Goal: Information Seeking & Learning: Learn about a topic

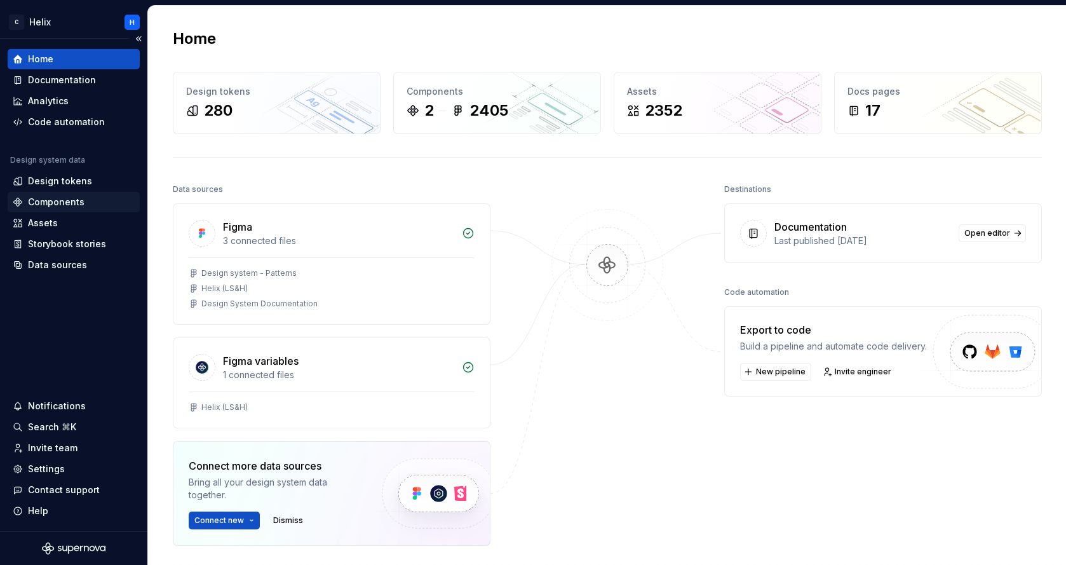
click at [77, 202] on div "Components" at bounding box center [56, 202] width 57 height 13
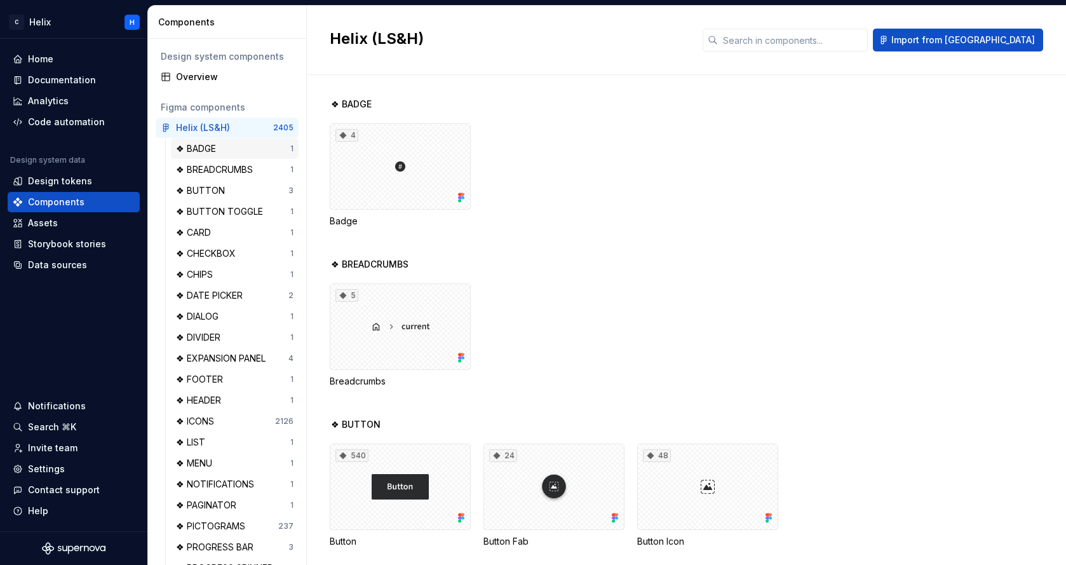
click at [198, 151] on div "❖ BADGE" at bounding box center [198, 148] width 45 height 13
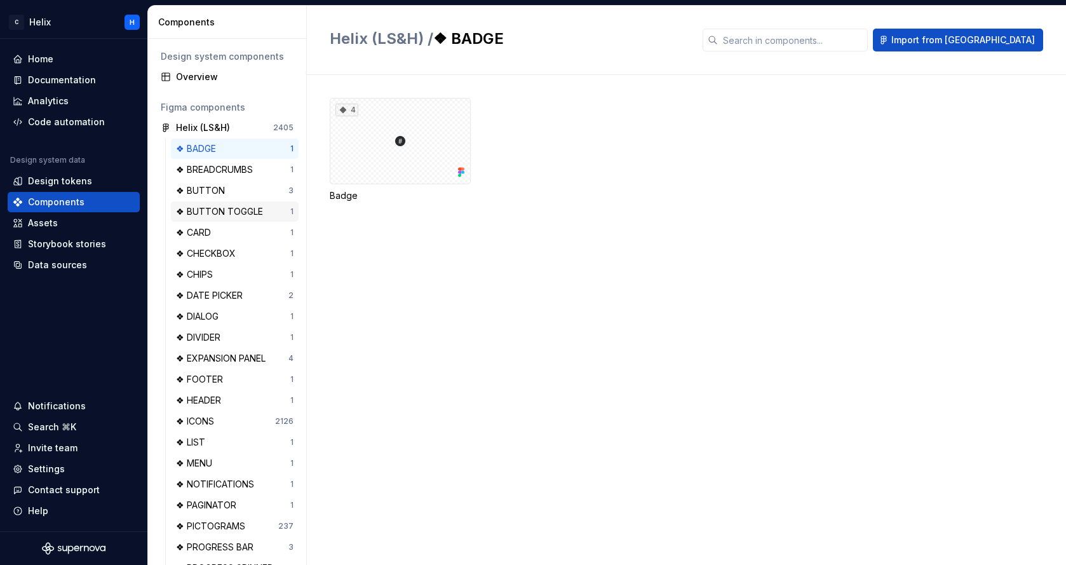
click at [213, 216] on div "❖ BUTTON TOGGLE" at bounding box center [222, 211] width 92 height 13
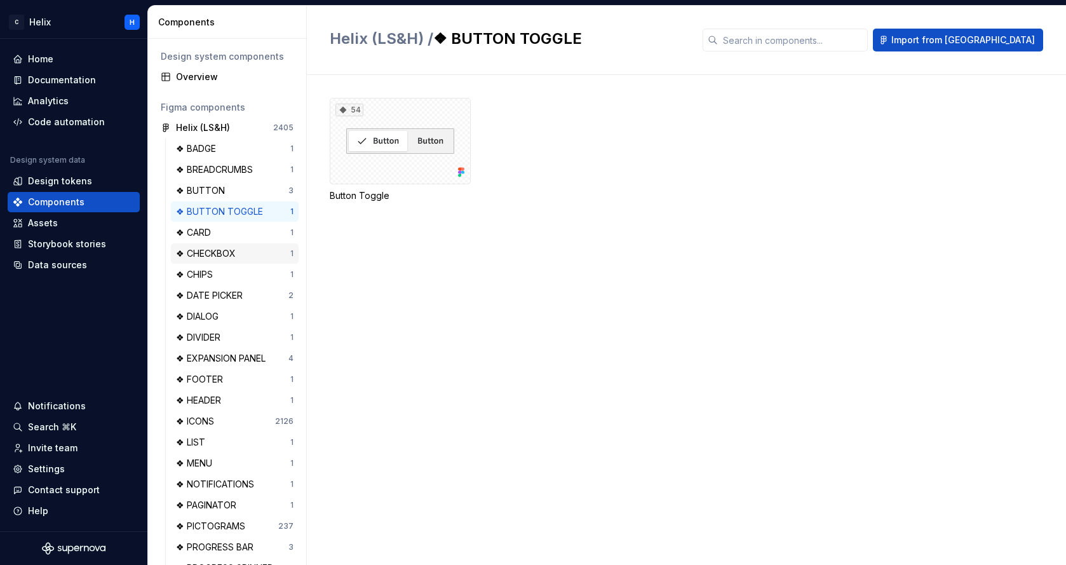
click at [218, 259] on div "❖ CHECKBOX" at bounding box center [208, 253] width 65 height 13
click at [235, 309] on div "❖ DIALOG 1" at bounding box center [235, 316] width 128 height 20
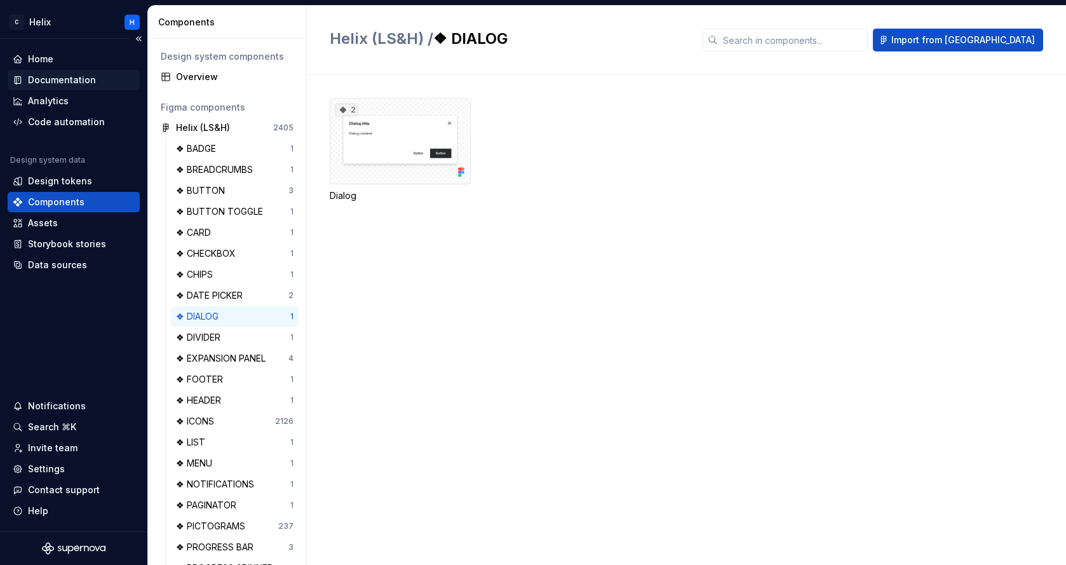
click at [61, 84] on div "Documentation" at bounding box center [62, 80] width 68 height 13
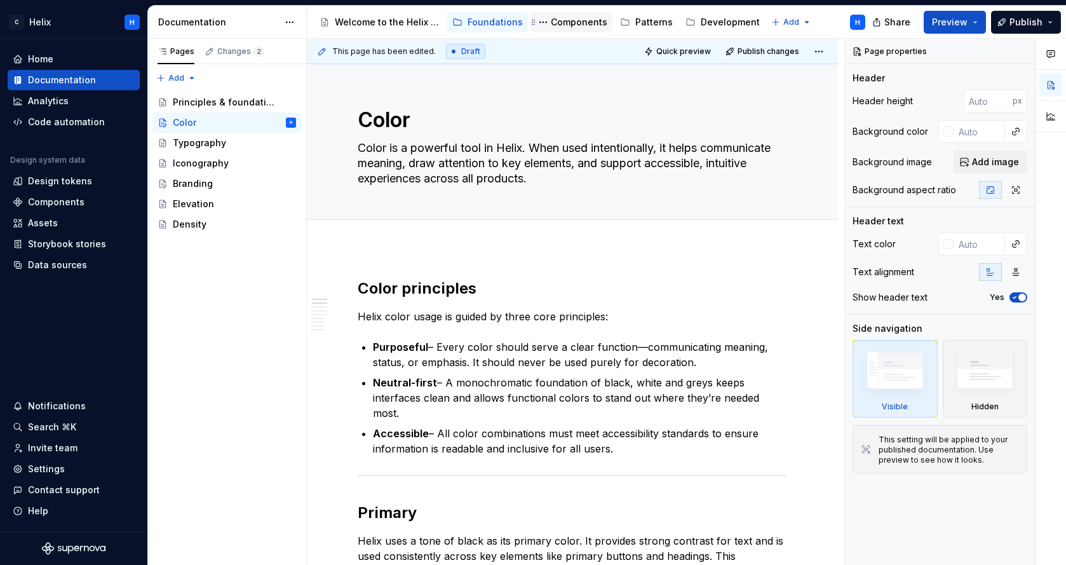
click at [579, 24] on div "Components" at bounding box center [579, 22] width 57 height 13
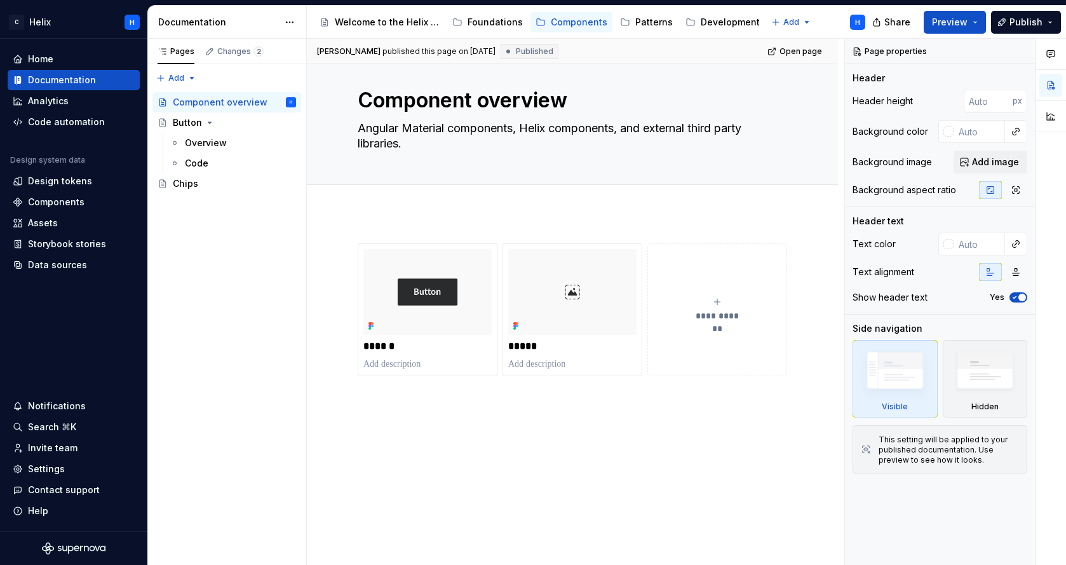
scroll to position [41, 0]
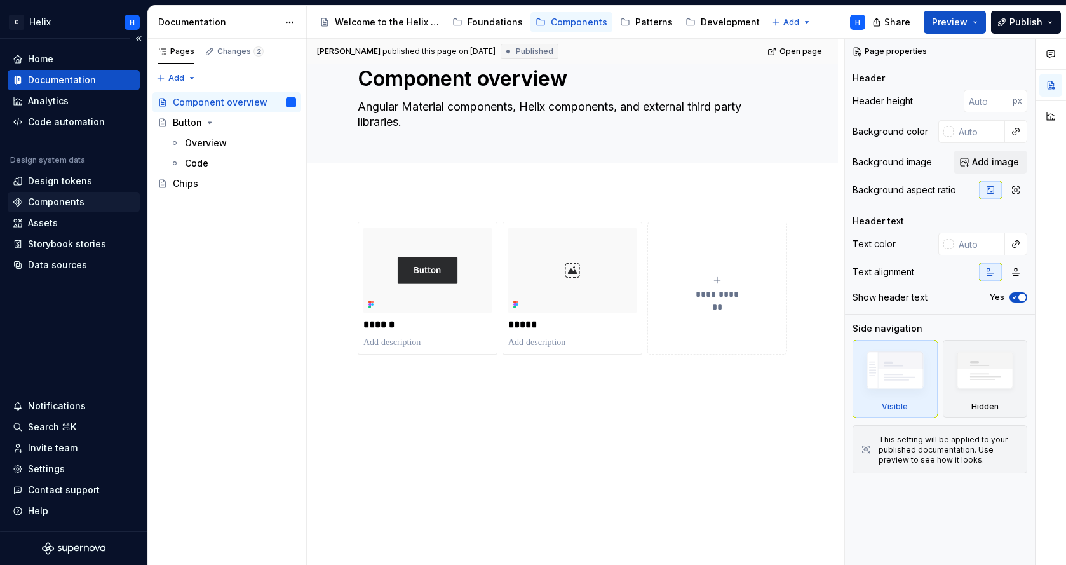
click at [82, 201] on div "Components" at bounding box center [56, 202] width 57 height 13
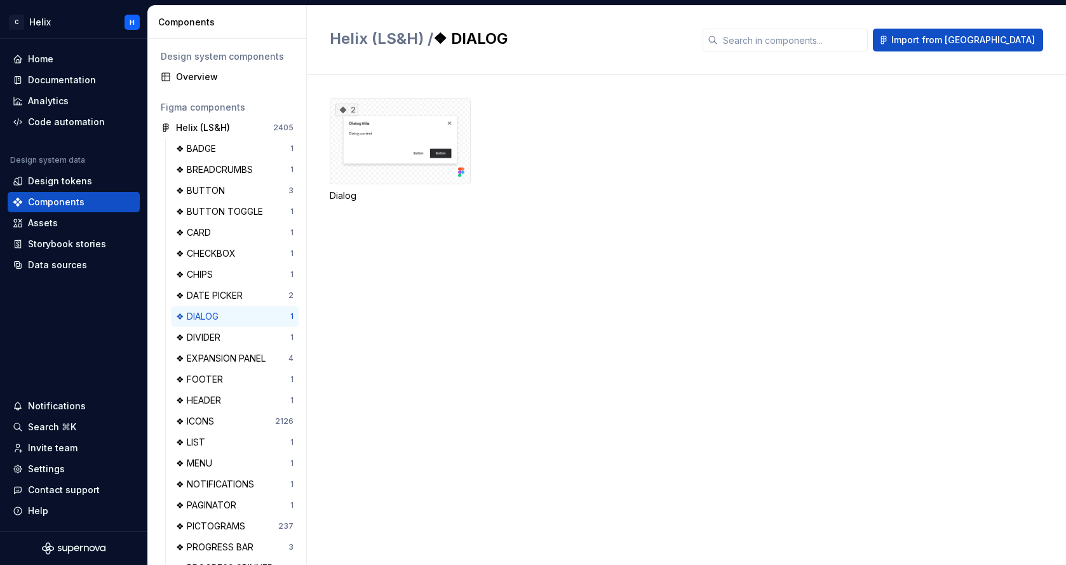
scroll to position [278, 0]
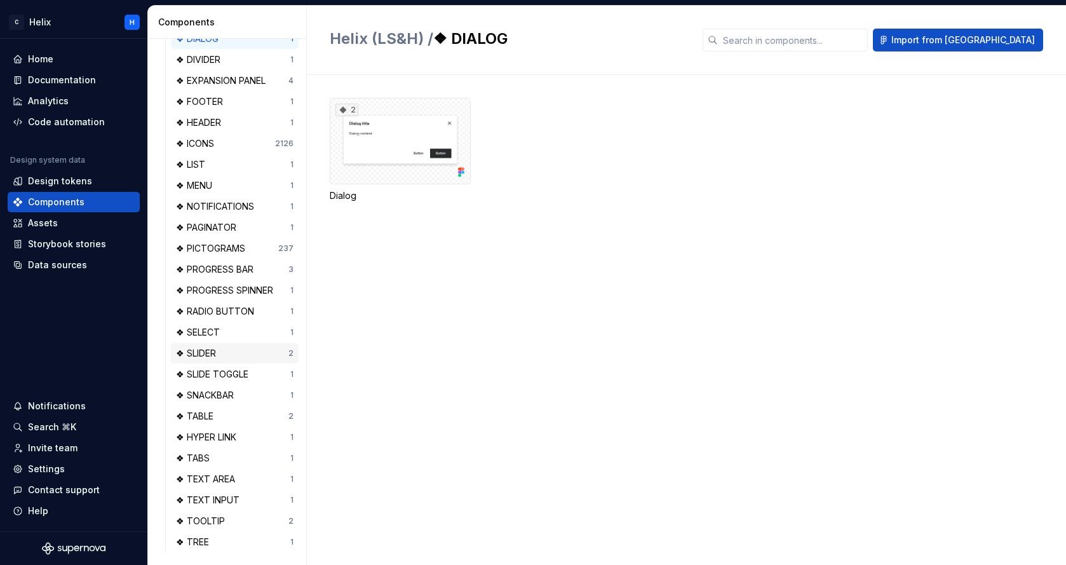
click at [227, 348] on div "❖ SLIDER" at bounding box center [232, 353] width 112 height 13
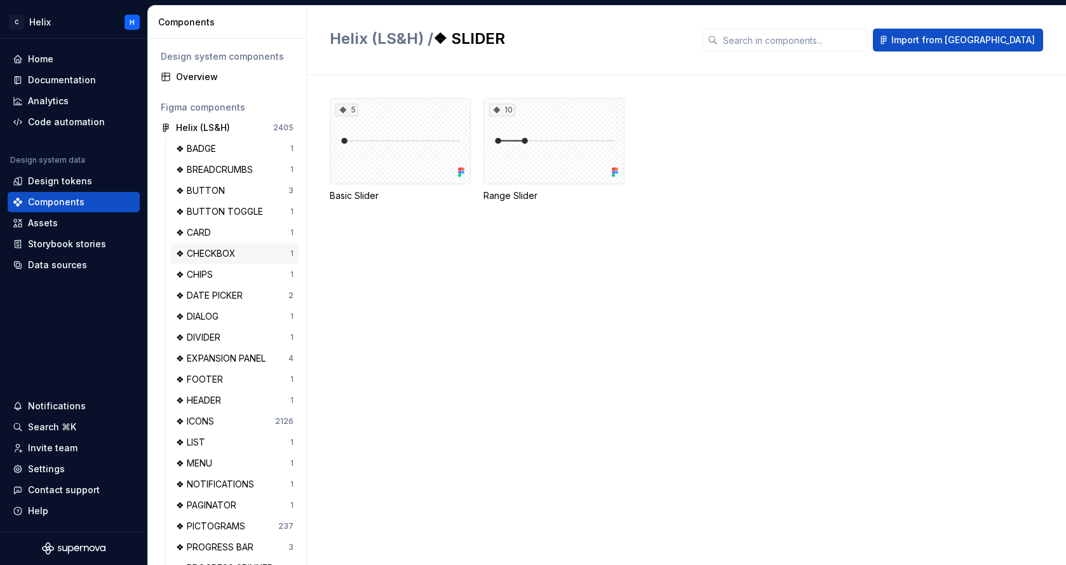
click at [224, 253] on div "❖ CHECKBOX" at bounding box center [208, 253] width 65 height 13
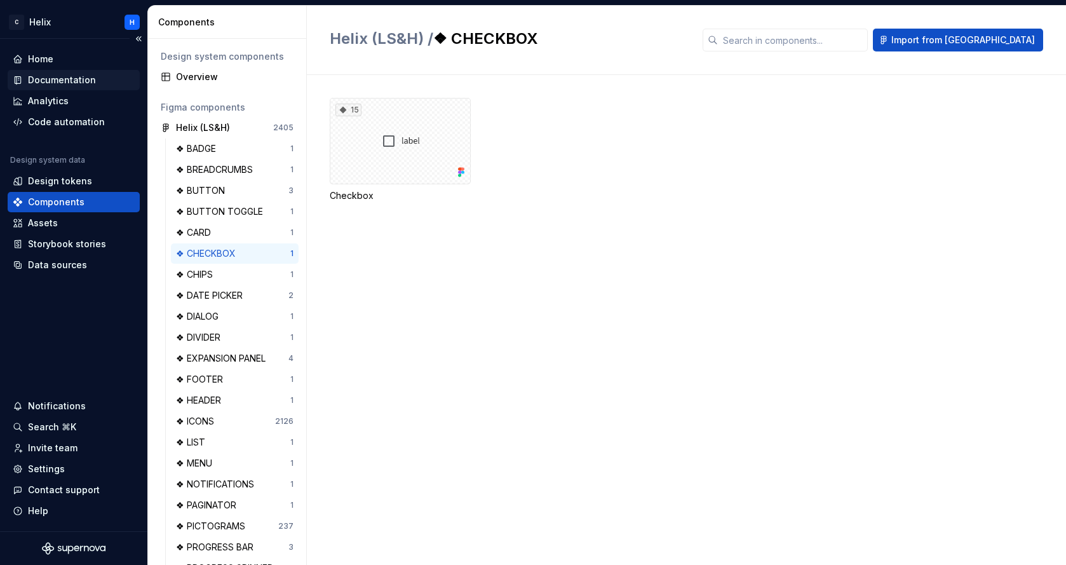
click at [76, 81] on div "Documentation" at bounding box center [62, 80] width 68 height 13
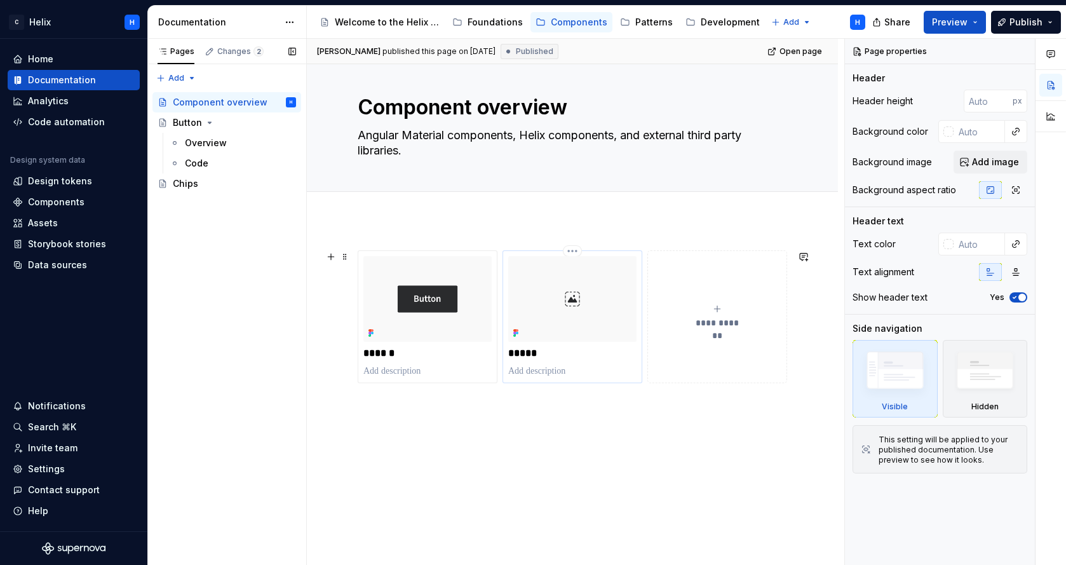
scroll to position [34, 0]
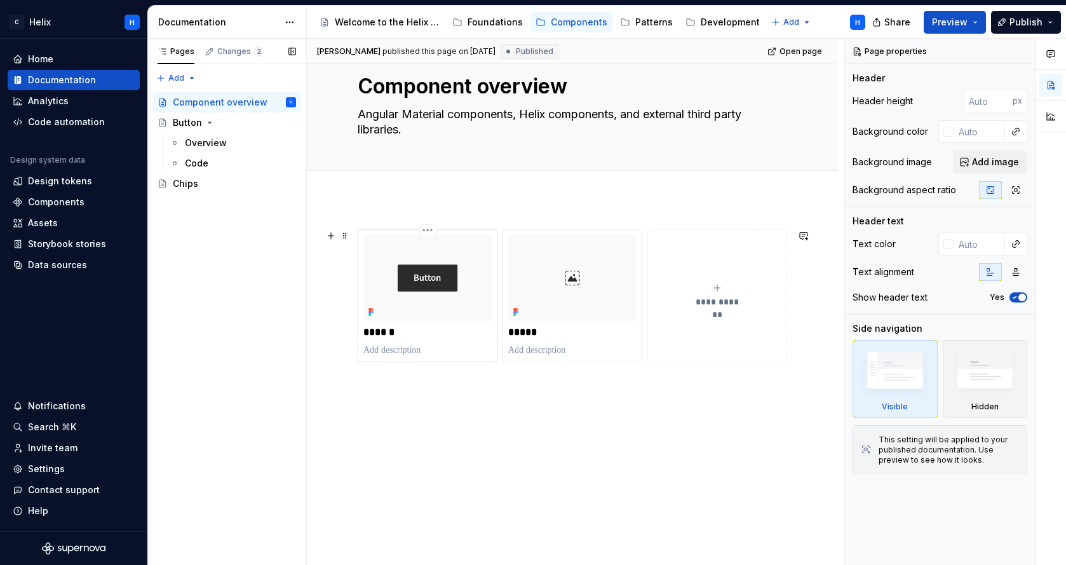
click at [407, 292] on img at bounding box center [427, 278] width 128 height 86
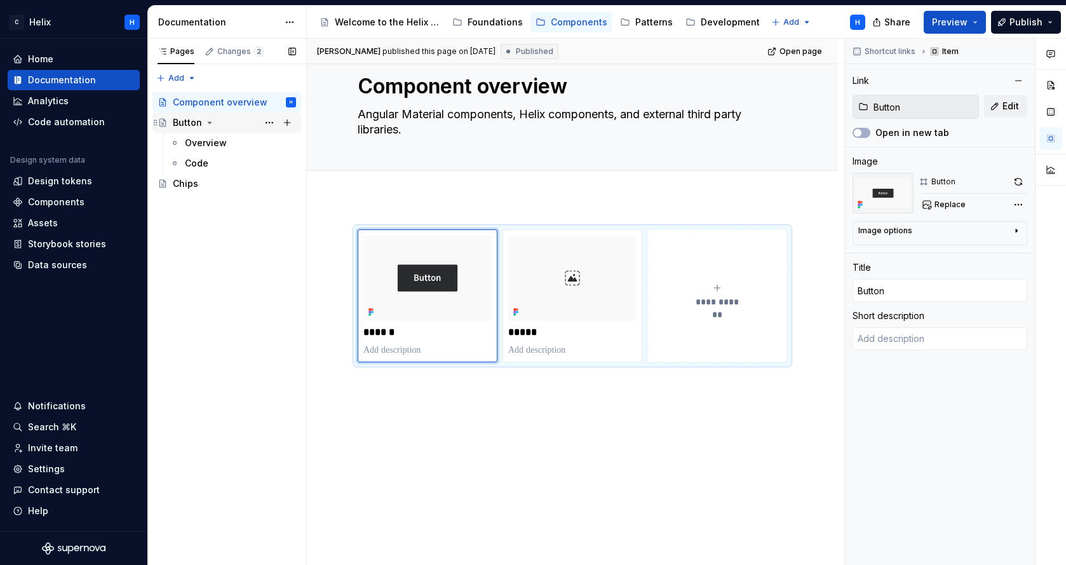
click at [190, 119] on div "Button" at bounding box center [187, 122] width 29 height 13
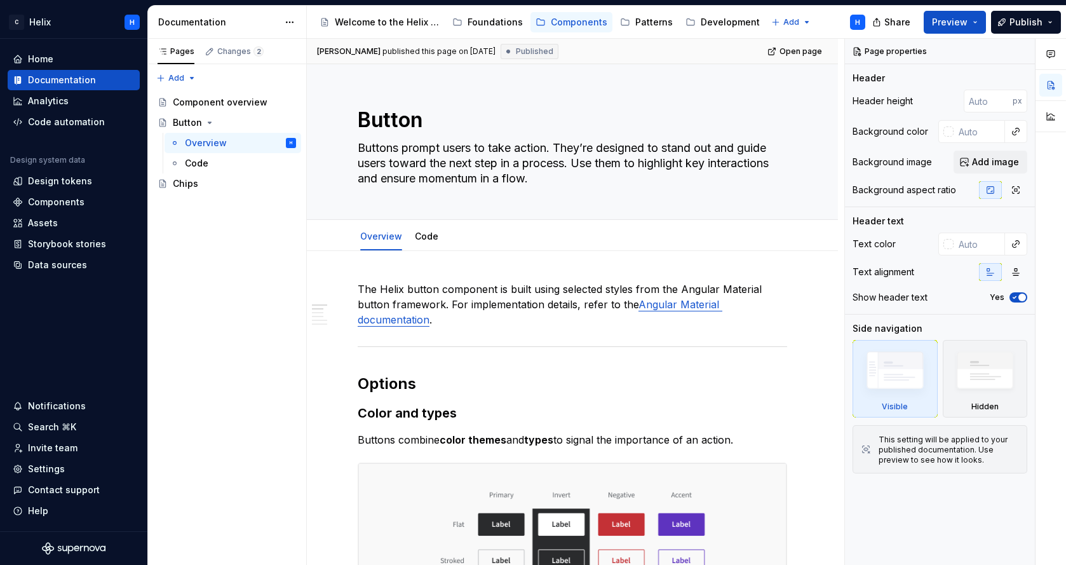
type textarea "*"
